Goal: Task Accomplishment & Management: Manage account settings

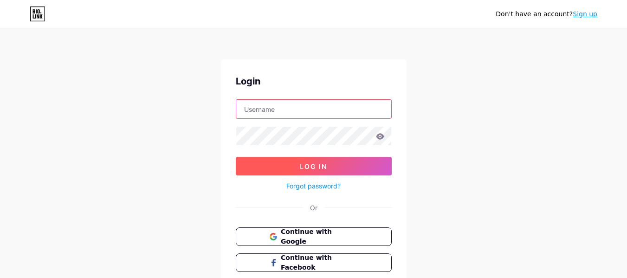
type input "[EMAIL_ADDRESS][DOMAIN_NAME]"
click at [340, 164] on button "Log In" at bounding box center [314, 166] width 156 height 19
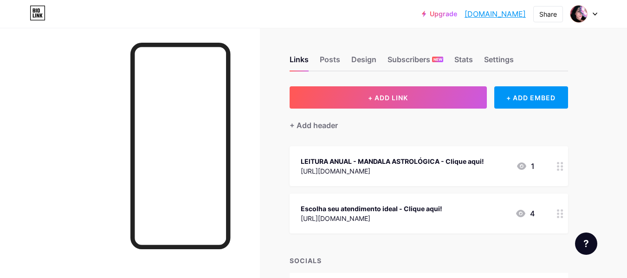
click at [559, 166] on circle at bounding box center [558, 166] width 2 height 2
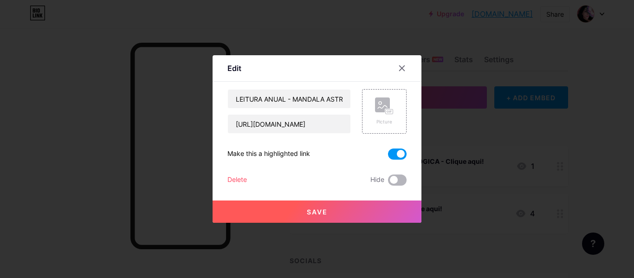
click at [393, 178] on span at bounding box center [397, 180] width 19 height 11
click at [388, 182] on input "checkbox" at bounding box center [388, 182] width 0 height 0
click at [373, 207] on button "Save" at bounding box center [317, 211] width 209 height 22
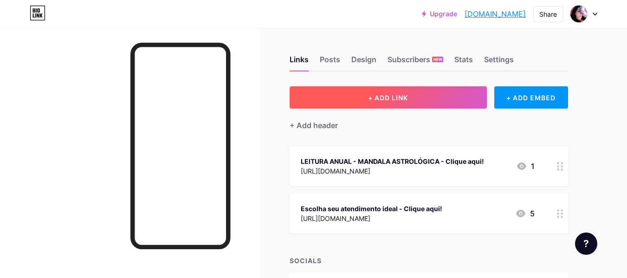
click at [403, 101] on span "+ ADD LINK" at bounding box center [388, 98] width 40 height 8
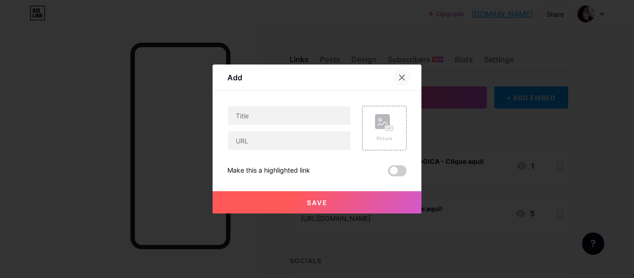
click at [399, 82] on div at bounding box center [402, 77] width 17 height 17
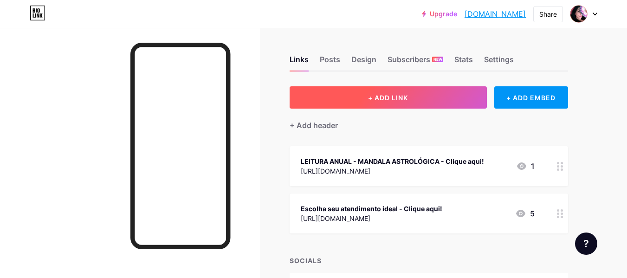
click at [401, 106] on button "+ ADD LINK" at bounding box center [388, 97] width 197 height 22
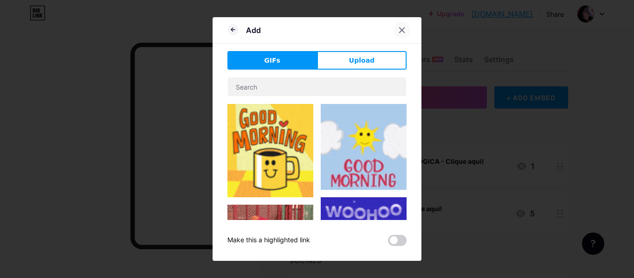
click at [398, 33] on icon at bounding box center [401, 29] width 7 height 7
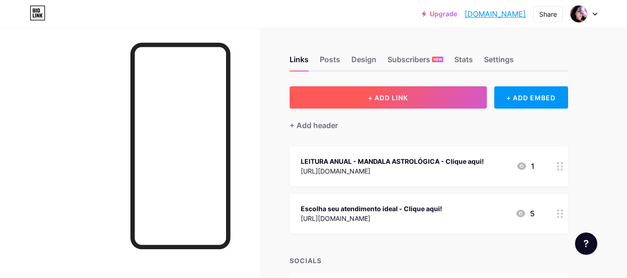
click at [406, 99] on span "+ ADD LINK" at bounding box center [388, 98] width 40 height 8
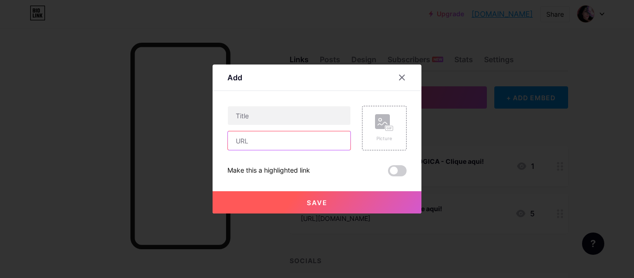
click at [298, 142] on input "text" at bounding box center [289, 140] width 123 height 19
paste input "[URL][DOMAIN_NAME]"
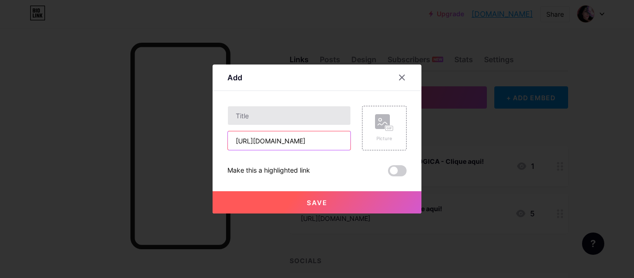
type input "[URL][DOMAIN_NAME]"
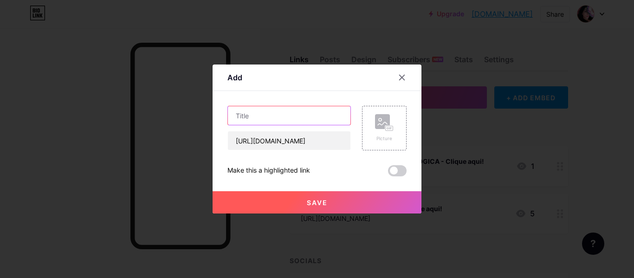
click at [299, 120] on input "text" at bounding box center [289, 115] width 123 height 19
drag, startPoint x: 273, startPoint y: 118, endPoint x: 170, endPoint y: 119, distance: 103.0
click at [170, 119] on div "Add Content YouTube Play YouTube video without leaving your page. ADD Vimeo Pla…" at bounding box center [317, 139] width 634 height 278
type input "Me chame no Whatsapp!"
click at [393, 170] on span at bounding box center [397, 170] width 19 height 11
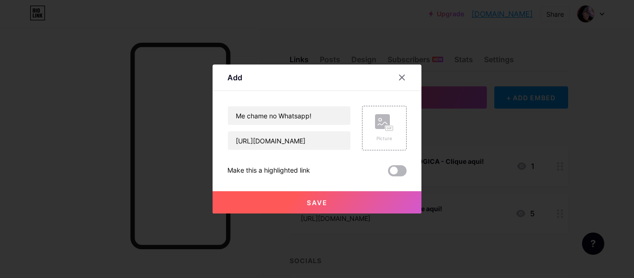
click at [388, 173] on input "checkbox" at bounding box center [388, 173] width 0 height 0
click at [371, 203] on button "Save" at bounding box center [317, 202] width 209 height 22
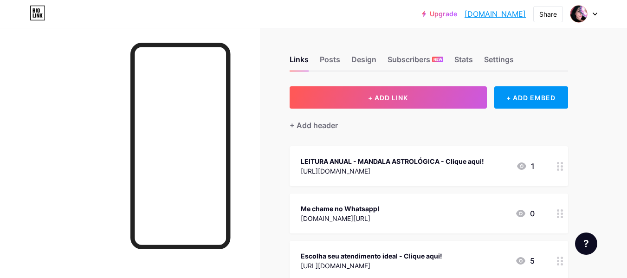
click at [552, 211] on div at bounding box center [560, 214] width 16 height 40
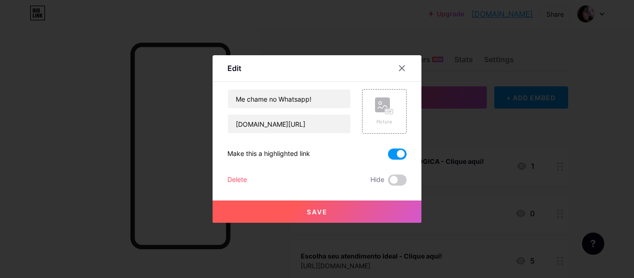
click at [393, 155] on span at bounding box center [397, 154] width 19 height 11
click at [388, 156] on input "checkbox" at bounding box center [388, 156] width 0 height 0
click at [398, 71] on icon at bounding box center [401, 68] width 7 height 7
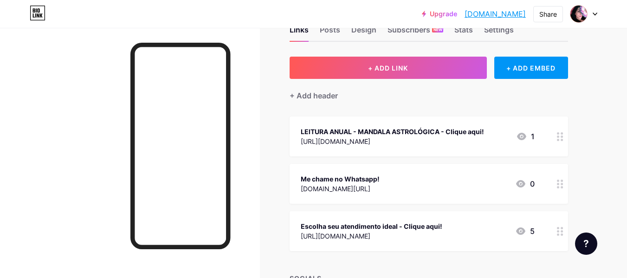
scroll to position [46, 0]
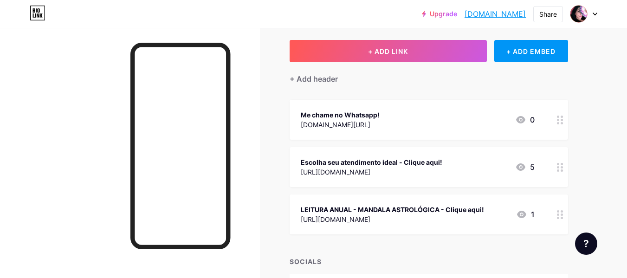
click at [560, 118] on icon at bounding box center [560, 120] width 6 height 9
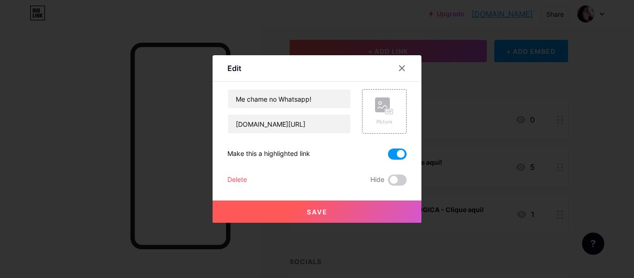
click at [399, 153] on span at bounding box center [397, 154] width 19 height 11
click at [388, 156] on input "checkbox" at bounding box center [388, 156] width 0 height 0
click at [322, 213] on span "Save" at bounding box center [317, 212] width 21 height 8
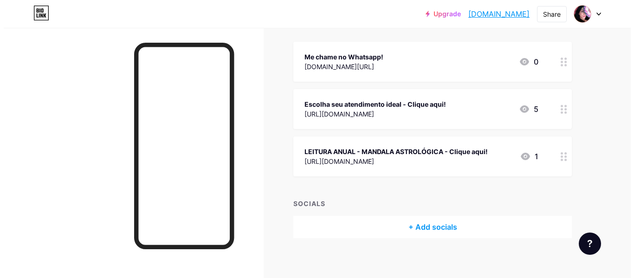
scroll to position [110, 0]
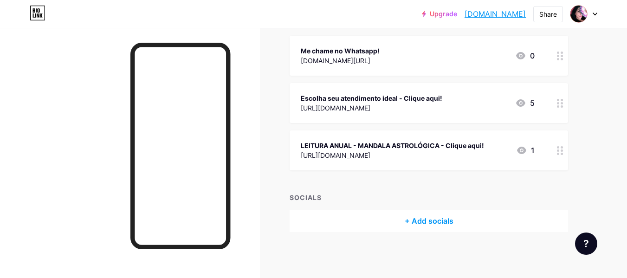
click at [451, 223] on div "+ Add socials" at bounding box center [429, 221] width 278 height 22
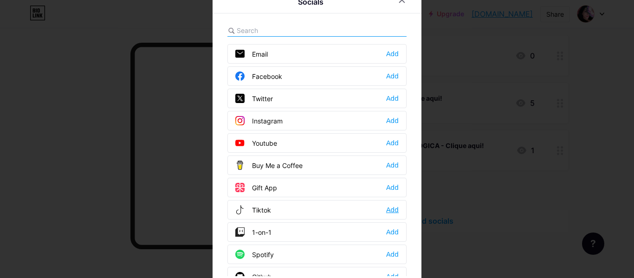
click at [391, 209] on div "Add" at bounding box center [392, 209] width 13 height 9
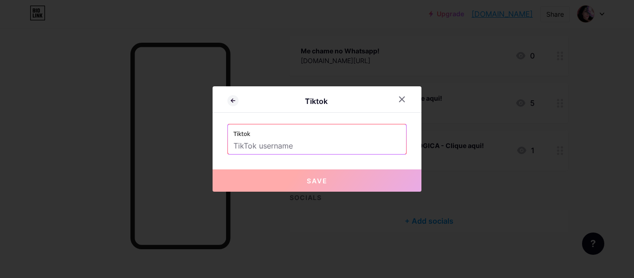
click at [296, 145] on input "text" at bounding box center [316, 146] width 167 height 16
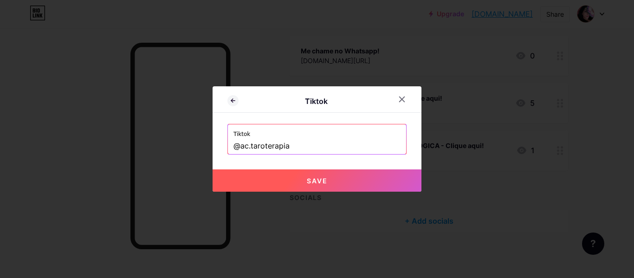
click at [325, 180] on button "Save" at bounding box center [317, 180] width 209 height 22
type input "[URL][DOMAIN_NAME][DOMAIN_NAME]"
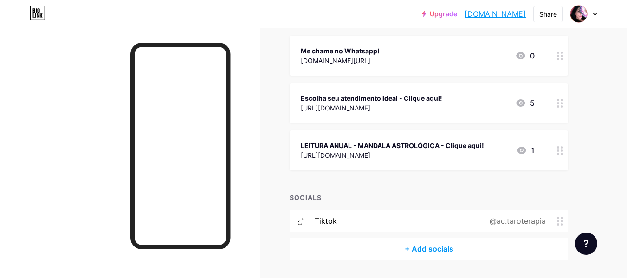
click at [446, 252] on div "+ Add socials" at bounding box center [429, 249] width 278 height 22
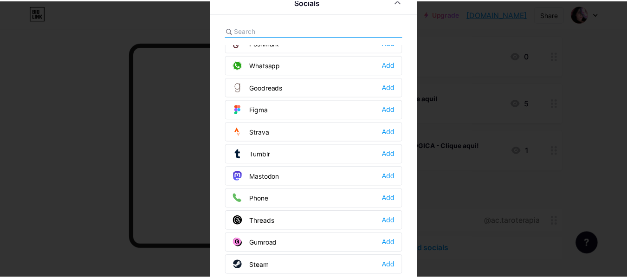
scroll to position [698, 0]
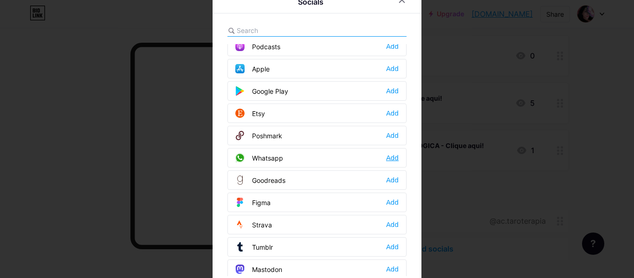
click at [394, 158] on div "Add" at bounding box center [392, 157] width 13 height 9
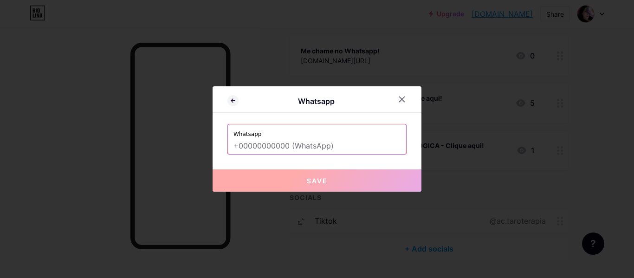
click at [314, 146] on input "text" at bounding box center [316, 146] width 167 height 16
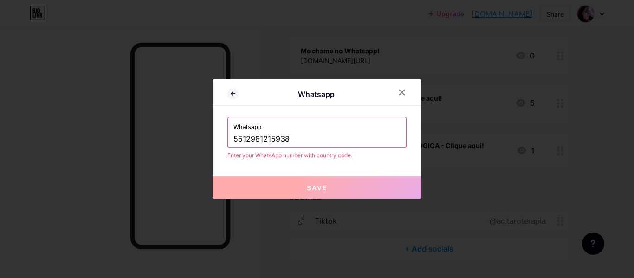
click at [233, 137] on input "5512981215938" at bounding box center [316, 139] width 167 height 16
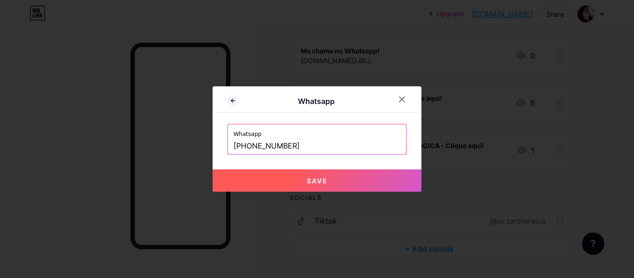
click at [268, 178] on button "Save" at bounding box center [317, 180] width 209 height 22
type input "[URL][DOMAIN_NAME][PHONE_NUMBER]"
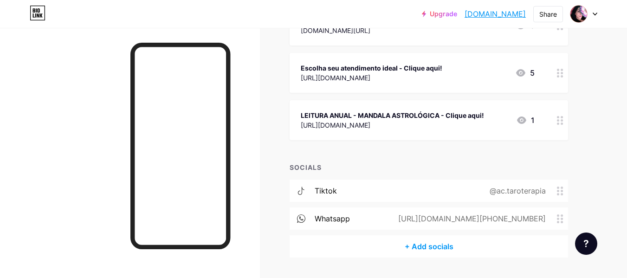
scroll to position [157, 0]
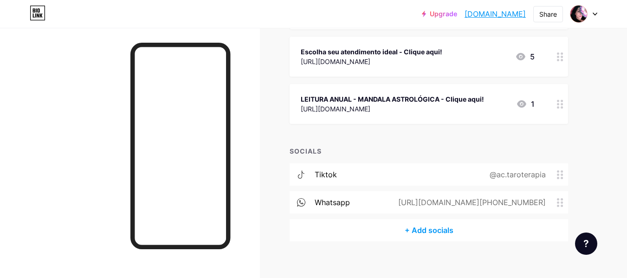
click at [427, 230] on div "+ Add socials" at bounding box center [429, 230] width 278 height 22
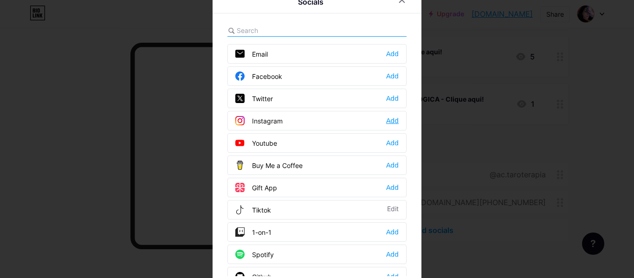
click at [387, 120] on div "Add" at bounding box center [392, 120] width 13 height 9
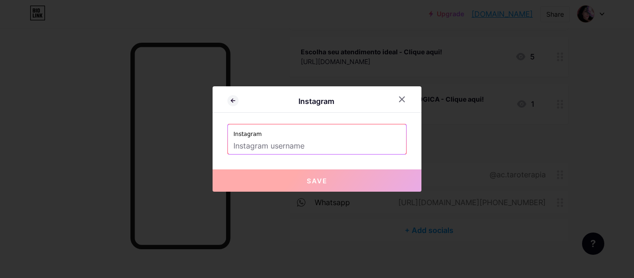
click at [285, 153] on input "text" at bounding box center [316, 146] width 167 height 16
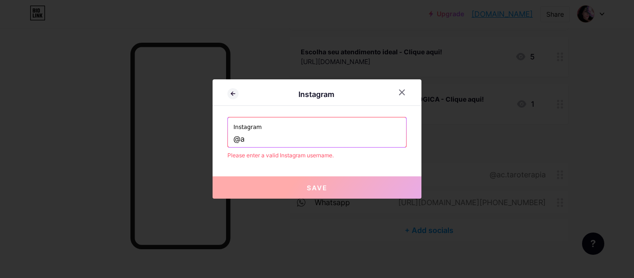
click at [237, 139] on input "@a" at bounding box center [316, 139] width 167 height 16
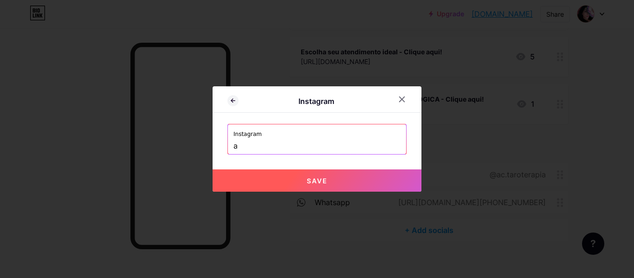
click at [263, 143] on input "a" at bounding box center [316, 146] width 167 height 16
click at [309, 181] on span "Save" at bounding box center [317, 181] width 21 height 8
type input "[URL][DOMAIN_NAME][DOMAIN_NAME]"
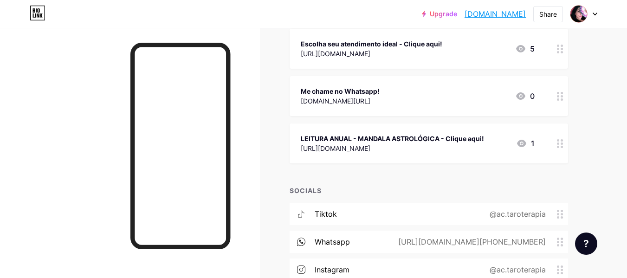
scroll to position [101, 0]
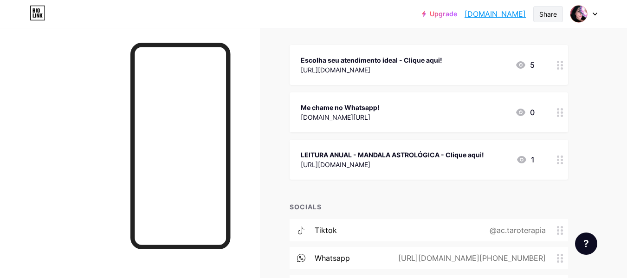
click at [544, 16] on div "Share" at bounding box center [548, 14] width 18 height 10
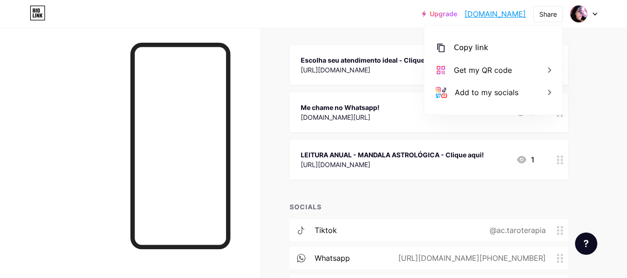
click at [601, 63] on div "Links Posts Design Subscribers NEW Stats Settings + ADD LINK + ADD EMBED + Add …" at bounding box center [303, 149] width 607 height 445
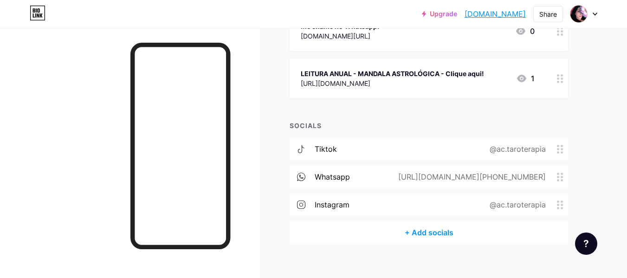
scroll to position [194, 0]
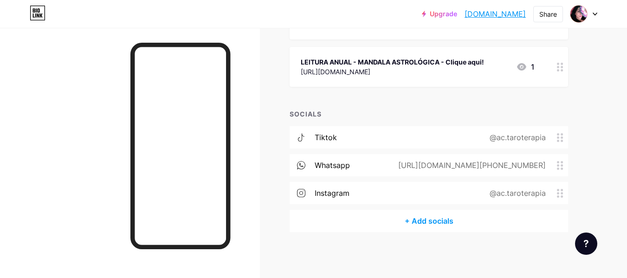
click at [500, 15] on link "[DOMAIN_NAME]" at bounding box center [495, 13] width 61 height 11
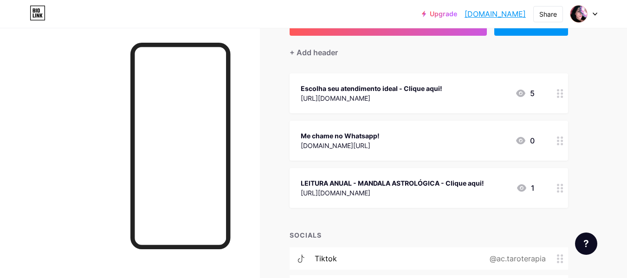
scroll to position [55, 0]
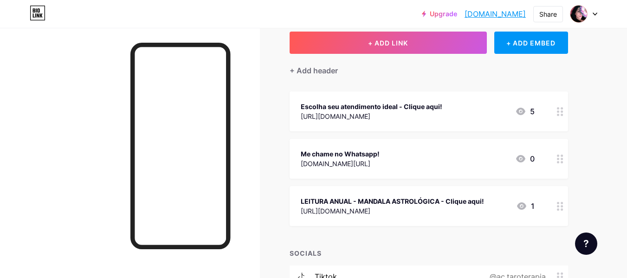
click at [551, 155] on div "Me chame no Whatsapp! [DOMAIN_NAME][URL] 0" at bounding box center [429, 159] width 278 height 40
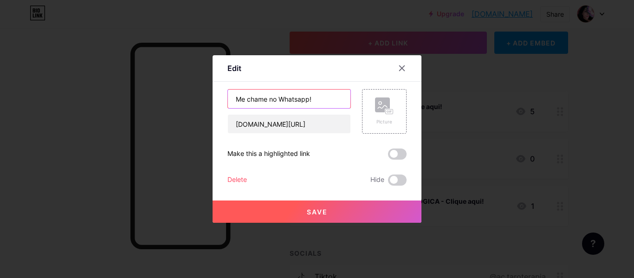
click at [322, 103] on input "Me chame no Whatsapp!" at bounding box center [289, 99] width 123 height 19
type input "Me chame no Whatsapp"
click at [329, 207] on button "Save" at bounding box center [317, 211] width 209 height 22
